Goal: Task Accomplishment & Management: Complete application form

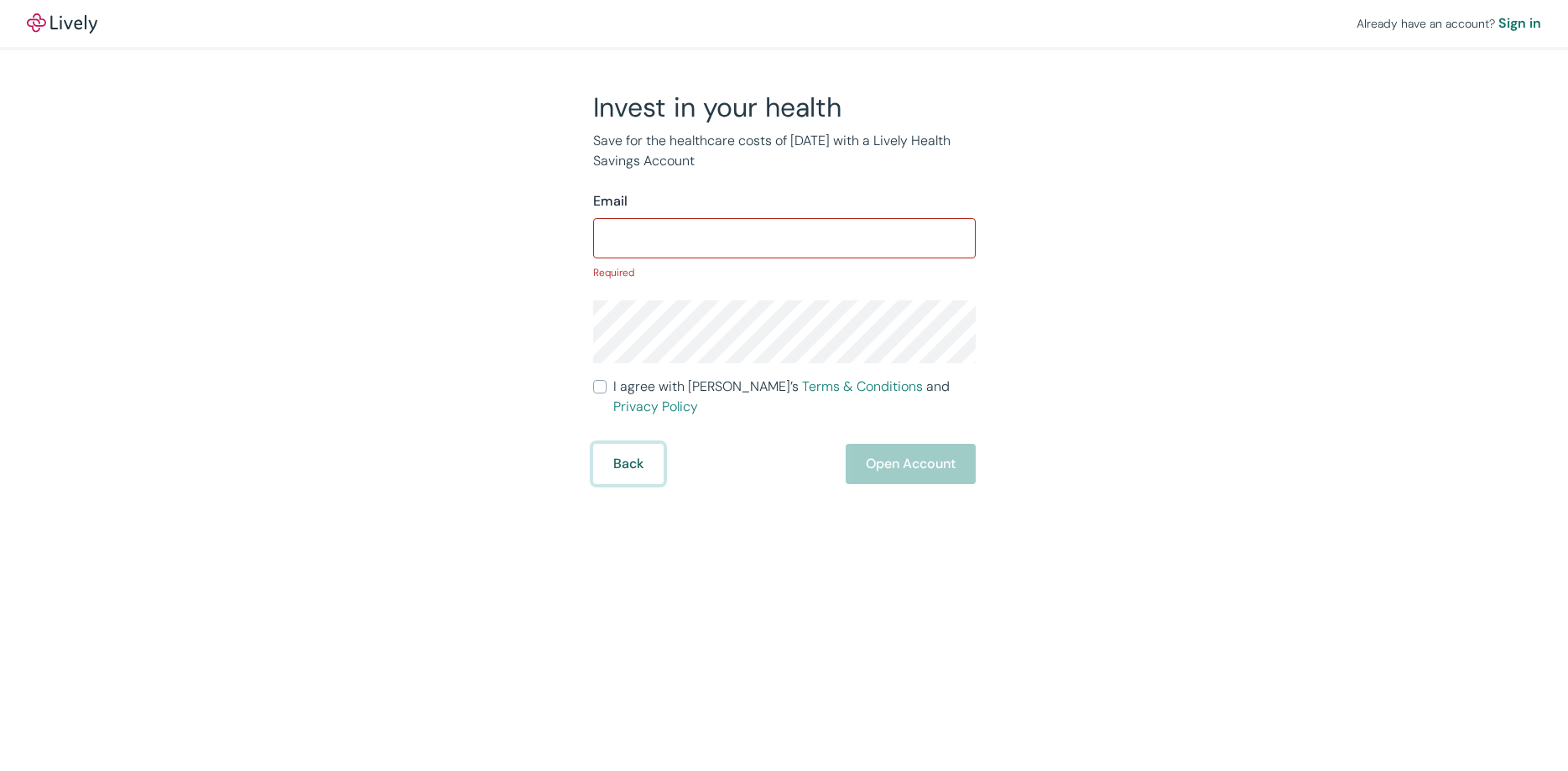
click at [643, 443] on button "Back" at bounding box center [629, 463] width 71 height 40
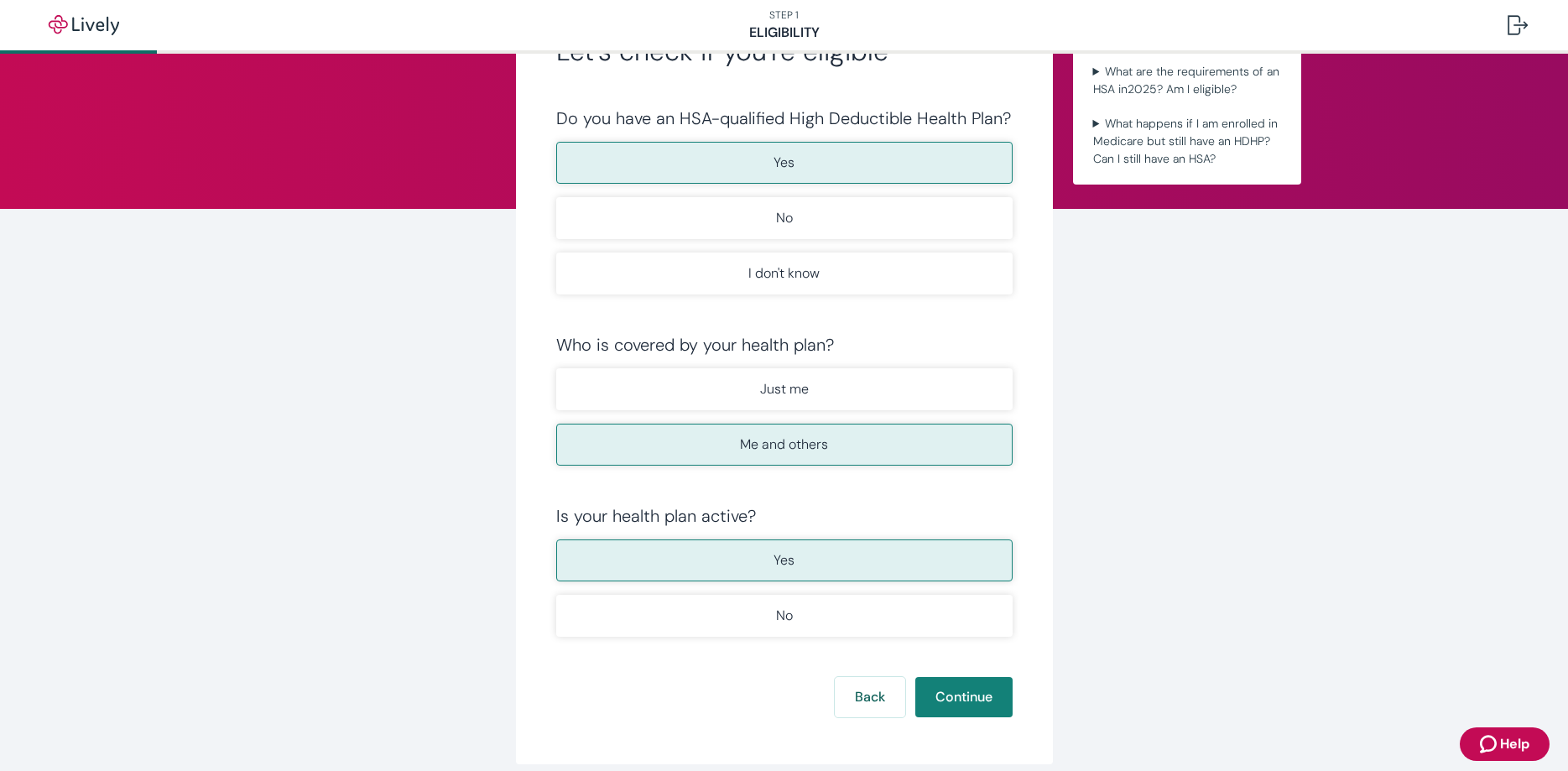
scroll to position [170, 0]
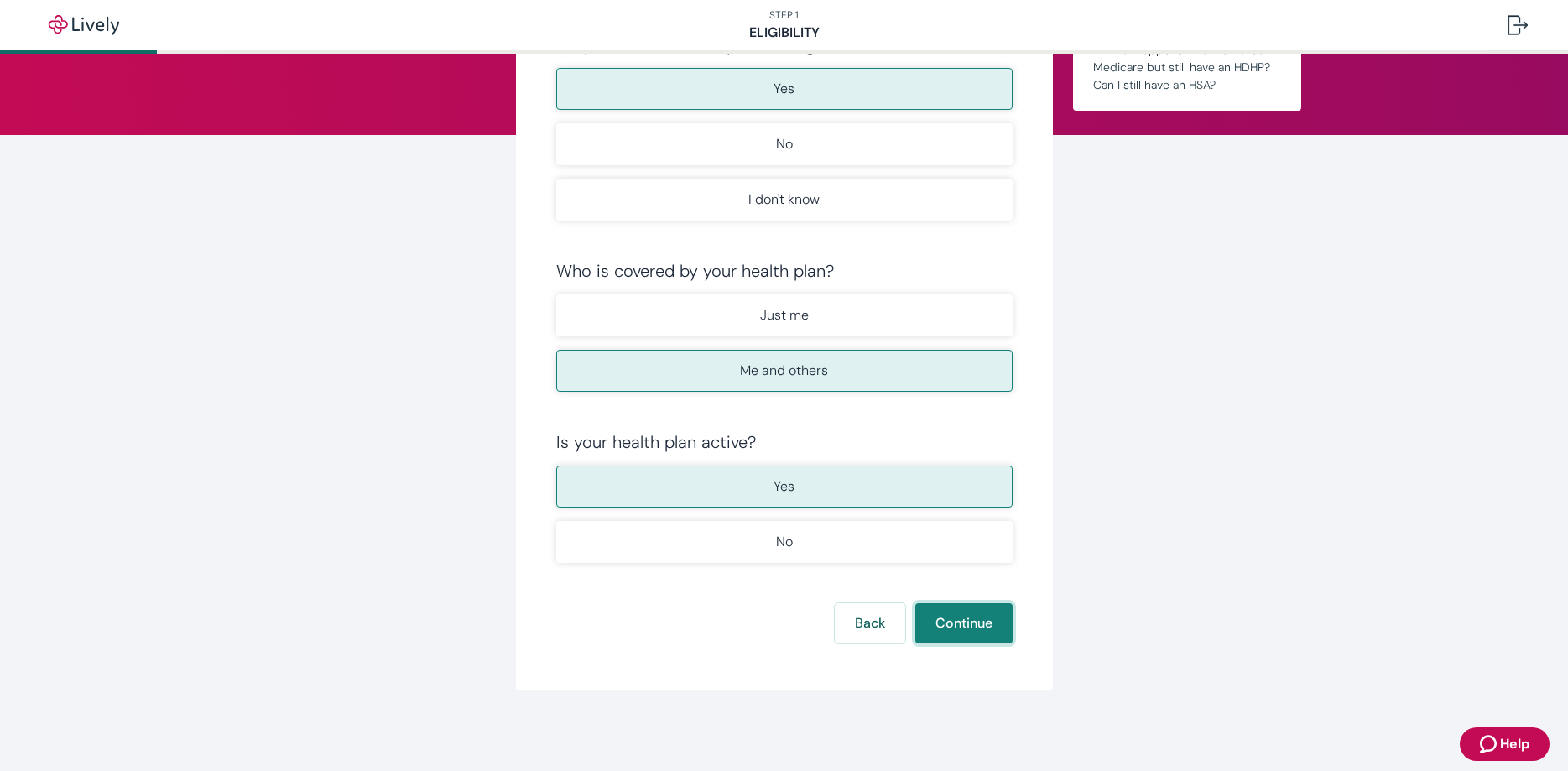
click at [957, 615] on button "Continue" at bounding box center [963, 622] width 97 height 40
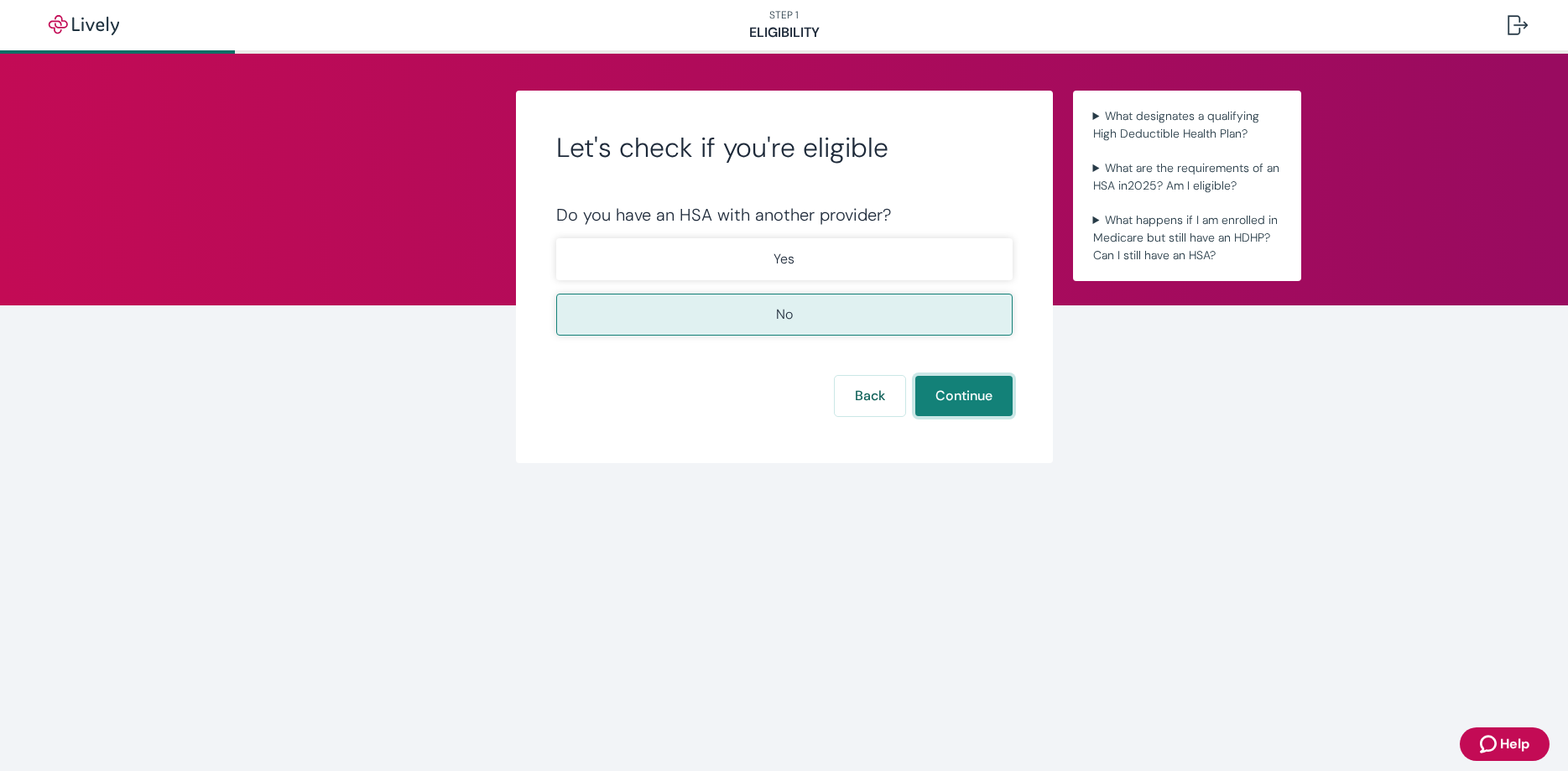
click at [959, 396] on button "Continue" at bounding box center [963, 395] width 97 height 40
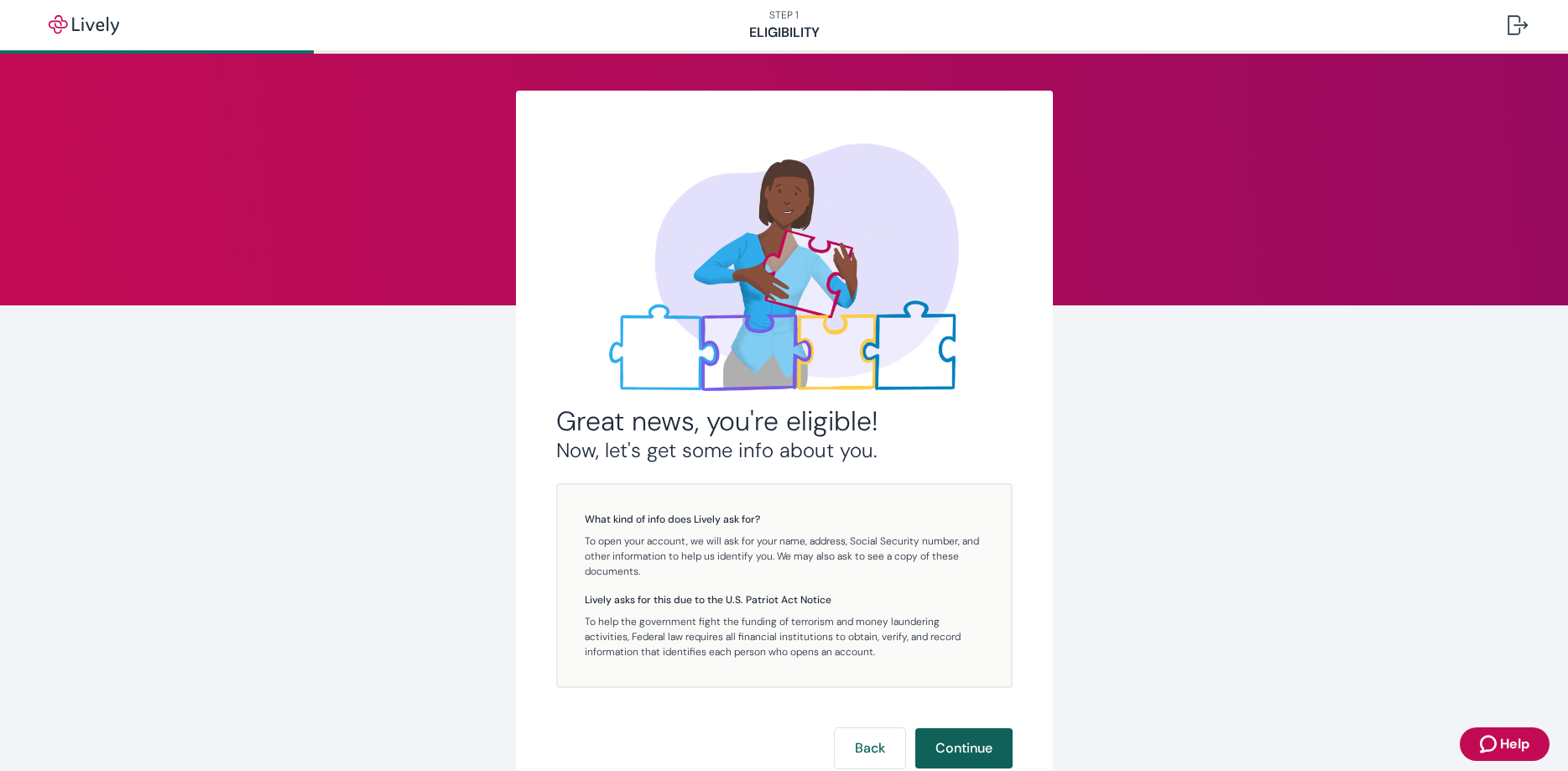
click at [972, 746] on button "Continue" at bounding box center [963, 748] width 97 height 40
